Goal: Task Accomplishment & Management: Complete application form

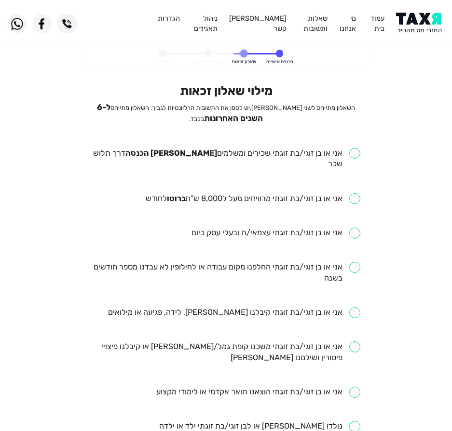
click at [308, 153] on input "checkbox" at bounding box center [226, 159] width 269 height 22
checkbox input "true"
drag, startPoint x: 227, startPoint y: 188, endPoint x: 229, endPoint y: 168, distance: 19.9
click at [229, 168] on ul "אני או בן זוגי/בת זוגתי שכירים ומשלמים [PERSON_NAME] הכנסה דרך תלוש שכר אני או …" at bounding box center [226, 427] width 269 height 558
click at [227, 193] on input "checkbox" at bounding box center [253, 198] width 215 height 11
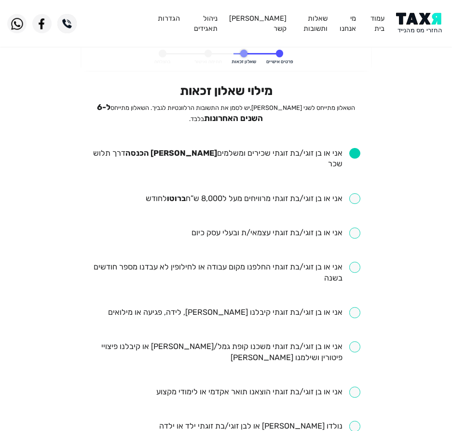
checkbox input "true"
click at [205, 262] on input "checkbox" at bounding box center [226, 273] width 269 height 22
checkbox input "true"
click at [172, 307] on input "checkbox" at bounding box center [234, 312] width 252 height 11
checkbox input "true"
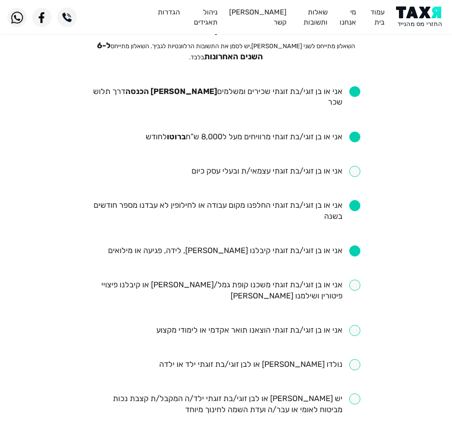
scroll to position [145, 0]
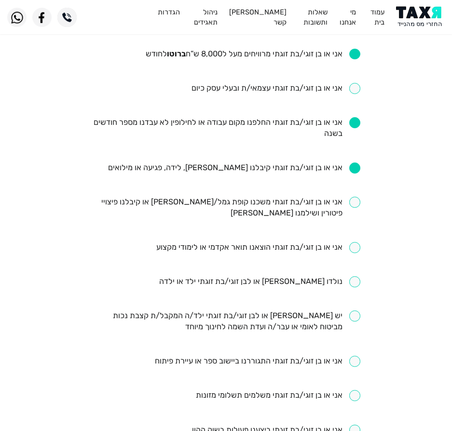
click at [221, 197] on input "checkbox" at bounding box center [226, 208] width 269 height 22
checkbox input "true"
click at [166, 242] on input "checkbox" at bounding box center [258, 247] width 204 height 11
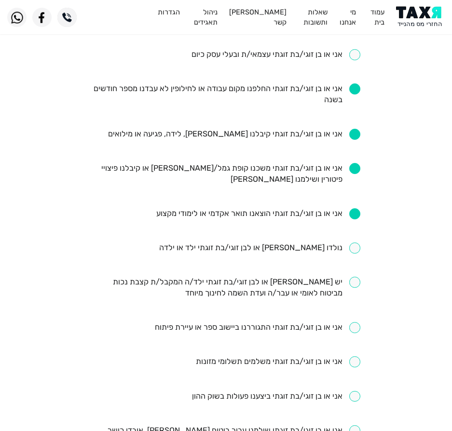
scroll to position [193, 0]
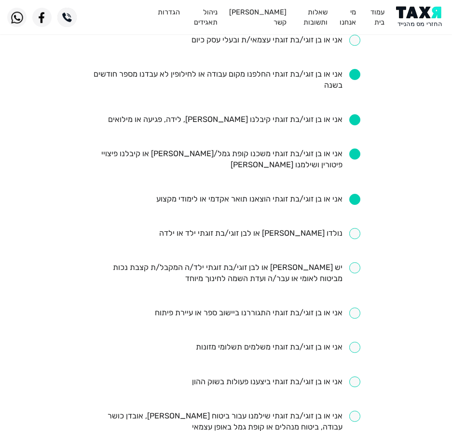
click at [237, 194] on input "checkbox" at bounding box center [258, 199] width 204 height 11
checkbox input "false"
click at [301, 268] on input "checkbox" at bounding box center [226, 273] width 269 height 22
checkbox input "true"
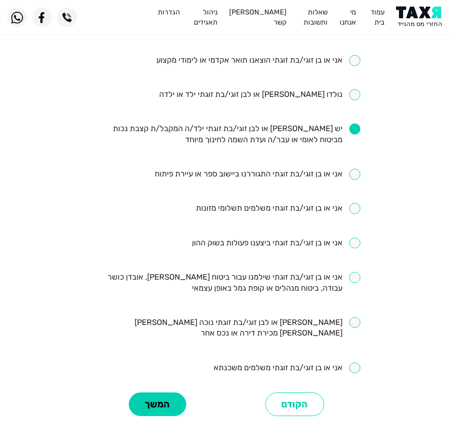
scroll to position [338, 0]
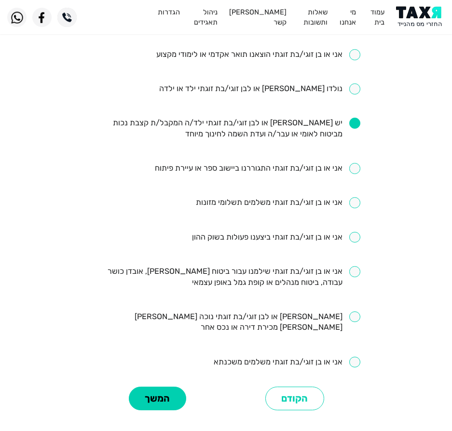
click at [331, 271] on input "checkbox" at bounding box center [226, 277] width 269 height 22
checkbox input "true"
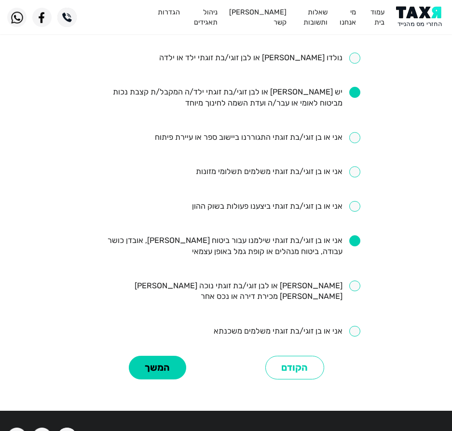
scroll to position [386, 0]
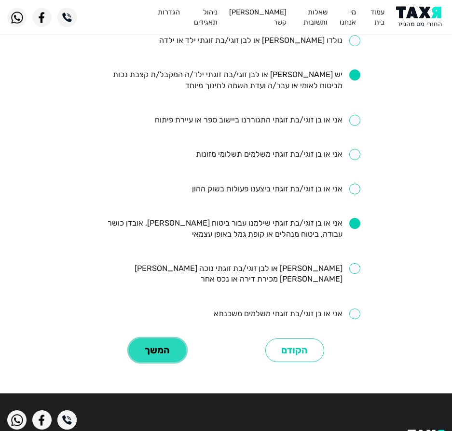
click at [147, 339] on button "המשך" at bounding box center [157, 351] width 57 height 24
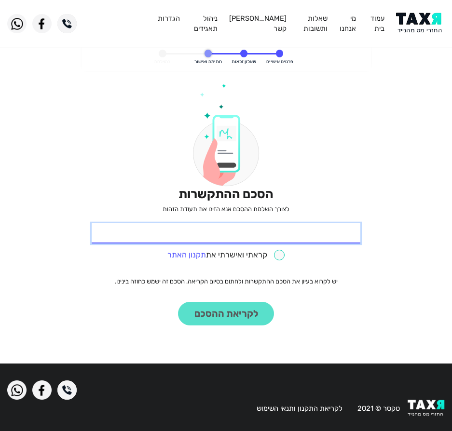
click at [303, 226] on input "* תעודת זהות" at bounding box center [226, 233] width 269 height 20
type input "301079323"
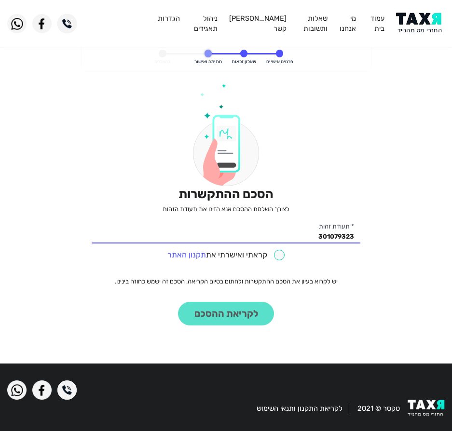
click at [273, 250] on input "checkbox" at bounding box center [226, 255] width 118 height 11
checkbox input "true"
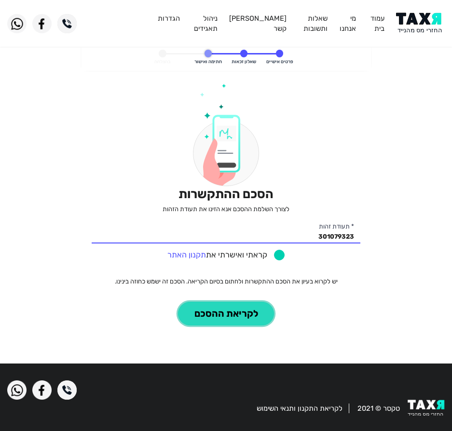
click at [213, 312] on button "לקריאת ההסכם" at bounding box center [226, 314] width 96 height 24
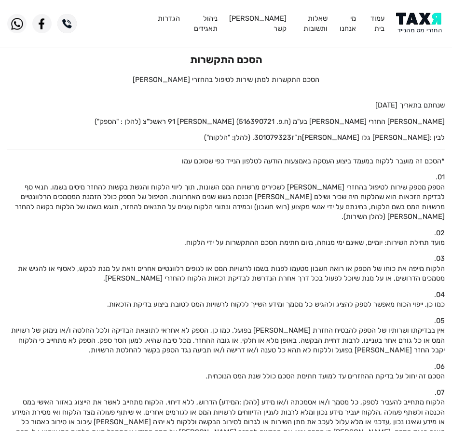
click at [422, 26] on img at bounding box center [420, 24] width 49 height 22
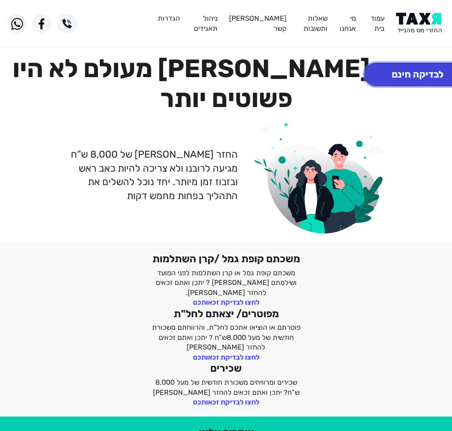
click at [428, 73] on button "לבדיקה חינם" at bounding box center [417, 75] width 107 height 24
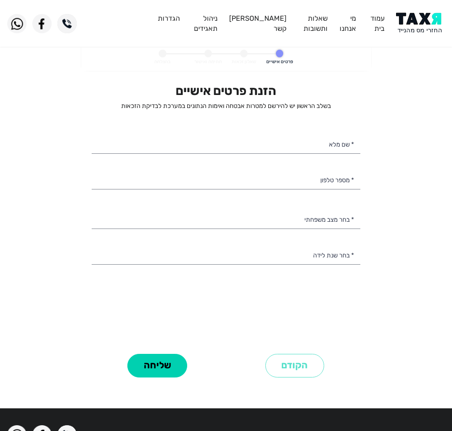
select select
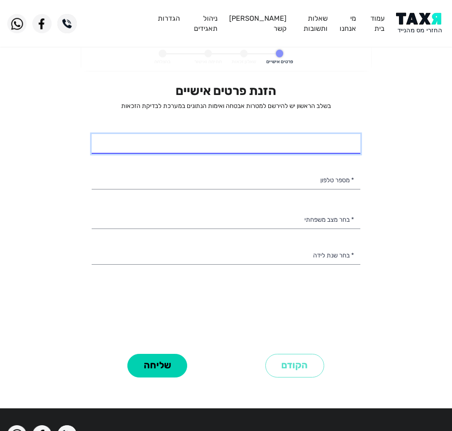
click at [216, 148] on input "* שם מלא" at bounding box center [226, 144] width 269 height 20
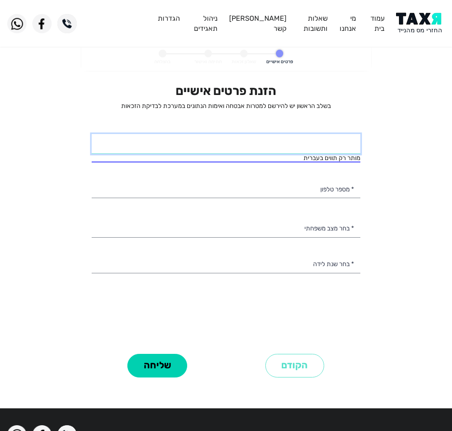
click at [240, 141] on input "* שם מלא" at bounding box center [226, 144] width 269 height 20
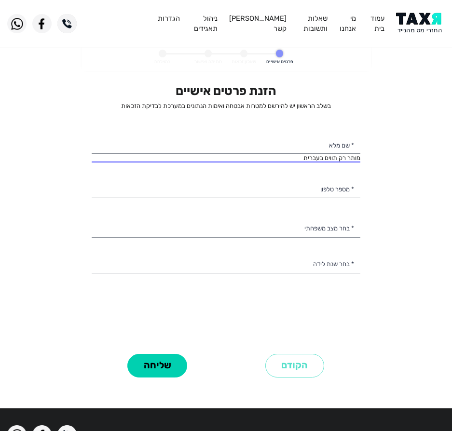
click at [250, 157] on div "מותר רק תווים בעברית * שם מלא" at bounding box center [226, 148] width 269 height 29
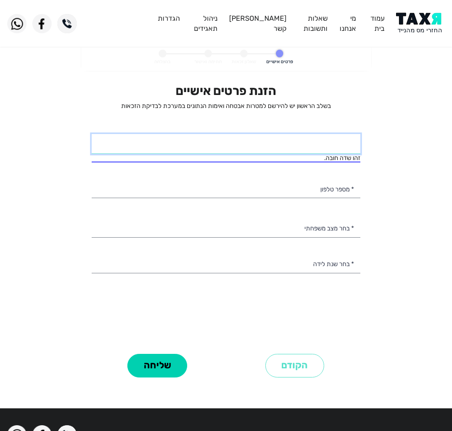
click at [255, 142] on input "* שם מלא" at bounding box center [226, 144] width 269 height 20
type input "ל"
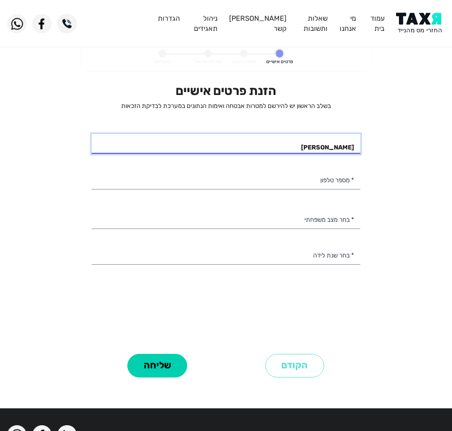
type input "יעקב בניימין"
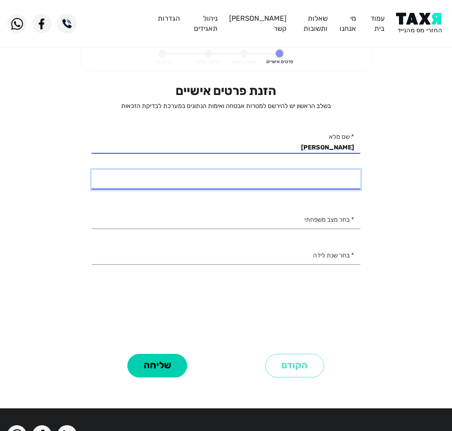
click at [313, 173] on input "* מספר טלפון" at bounding box center [226, 180] width 269 height 20
type input "050-8694376"
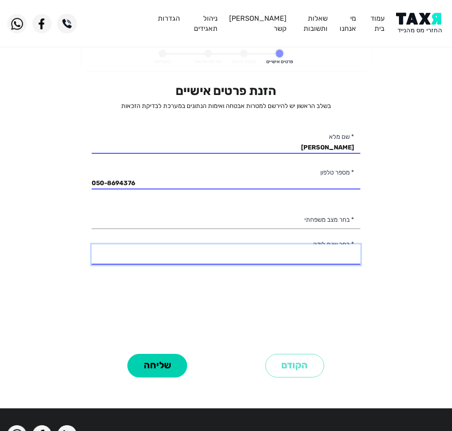
click at [268, 250] on select "2003 2002 2001 2000 1999 1998 1997 1996 1995 1994 1993 1992 1991 1990 1989 1988…" at bounding box center [226, 255] width 269 height 20
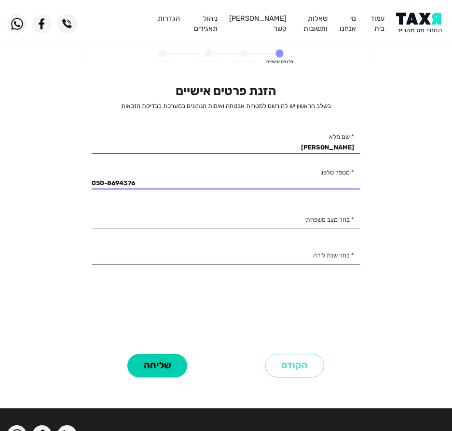
click at [235, 270] on div "הזנת פרטים אישיים בשלב הראשון יש להירשם למטרות אבטחה ואימות הנתונים במערכת לבדי…" at bounding box center [226, 216] width 269 height 267
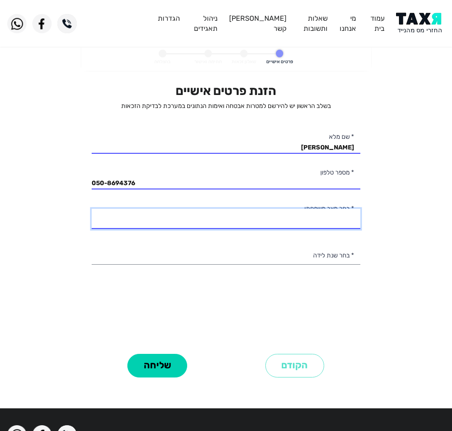
click at [261, 213] on select "רווק/ה נשוי/אה גרוש/ה אלמן/נה" at bounding box center [226, 219] width 269 height 20
select select "2: Married"
click at [92, 209] on select "רווק/ה נשוי/אה גרוש/ה אלמן/נה" at bounding box center [226, 219] width 269 height 20
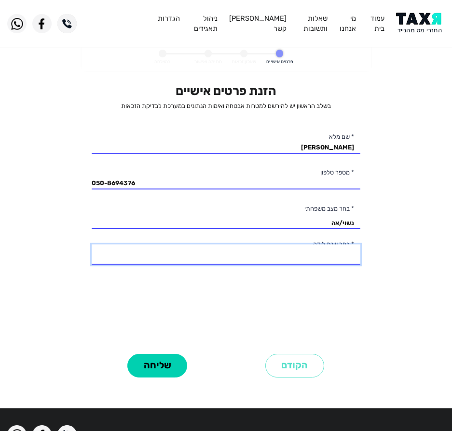
click at [280, 252] on select "2003 2002 2001 2000 1999 1998 1997 1996 1995 1994 1993 1992 1991 1990 1989 1988…" at bounding box center [226, 255] width 269 height 20
select select "12: 1992"
click at [92, 245] on select "2003 2002 2001 2000 1999 1998 1997 1996 1995 1994 1993 1992 1991 1990 1989 1988…" at bounding box center [226, 255] width 269 height 20
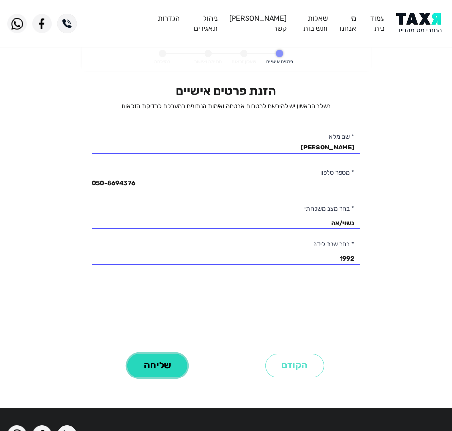
click at [153, 364] on button "שליחה" at bounding box center [157, 366] width 60 height 24
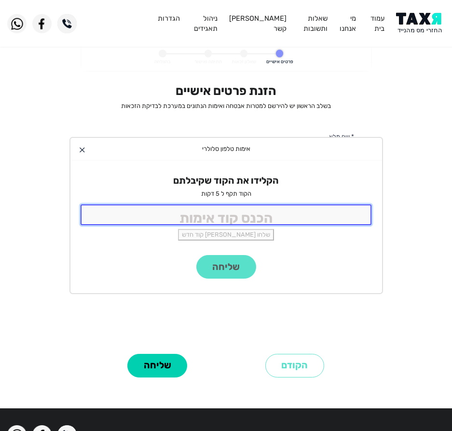
click at [191, 216] on input "tel" at bounding box center [226, 214] width 291 height 21
type input "9988"
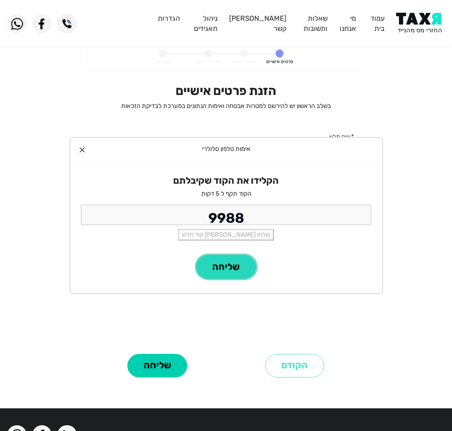
click at [231, 274] on button "שליחה" at bounding box center [226, 267] width 60 height 24
